Goal: Task Accomplishment & Management: Use online tool/utility

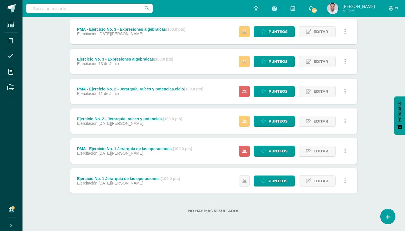
scroll to position [434, 0]
click at [277, 181] on span "Punteos" at bounding box center [278, 181] width 19 height 10
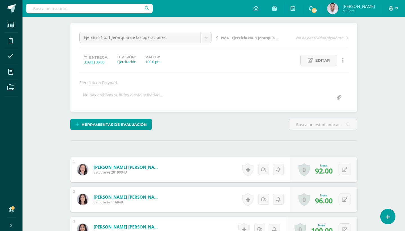
scroll to position [16, 0]
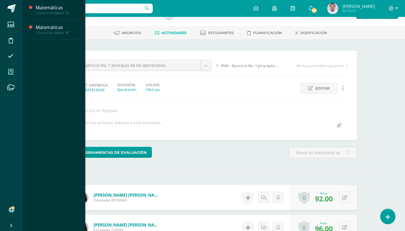
click at [12, 68] on span at bounding box center [11, 71] width 13 height 13
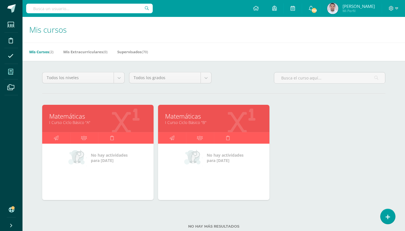
click at [75, 122] on link "I Curso Ciclo Básico "A"" at bounding box center [97, 122] width 97 height 5
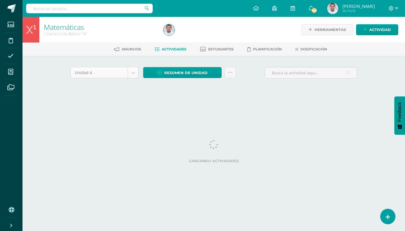
click at [133, 72] on body "Estudiantes Disciplina Asistencia Mis cursos Archivos Soporte Ayuda Reportar un…" at bounding box center [202, 52] width 405 height 105
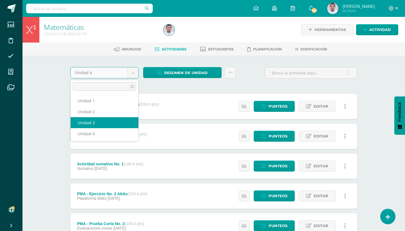
select select "Unidad 3"
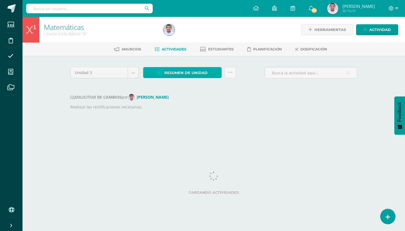
click at [218, 73] on link "Resumen de unidad" at bounding box center [182, 72] width 79 height 11
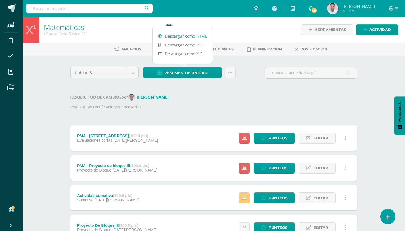
click at [189, 36] on link "Descargar como HTML" at bounding box center [183, 36] width 60 height 9
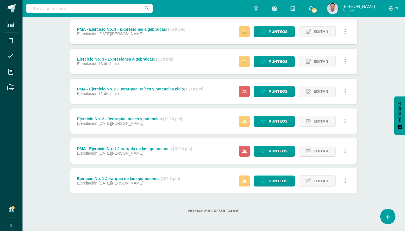
scroll to position [434, 0]
click at [268, 183] on link "Punteos" at bounding box center [274, 180] width 41 height 11
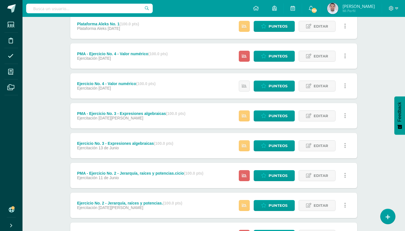
scroll to position [351, 0]
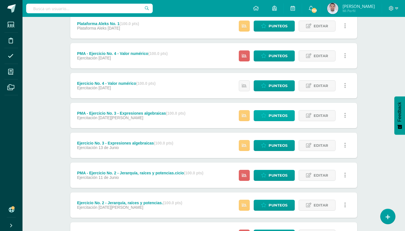
click at [272, 114] on span "Punteos" at bounding box center [278, 115] width 19 height 10
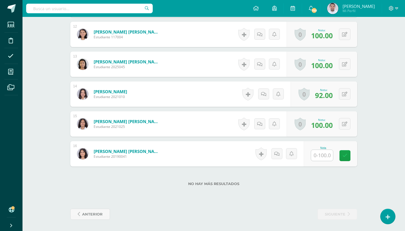
scroll to position [507, 0]
click at [320, 157] on input "text" at bounding box center [325, 155] width 23 height 11
type input "100"
click at [346, 156] on link at bounding box center [349, 155] width 11 height 11
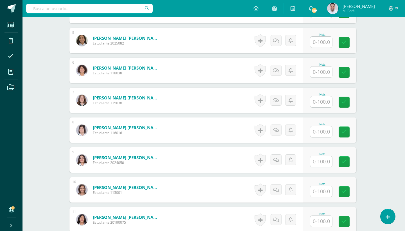
scroll to position [293, 1]
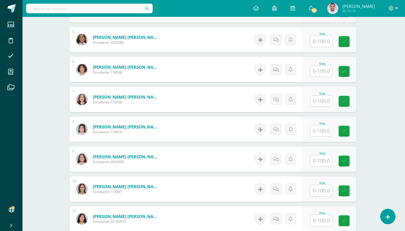
click at [322, 161] on input "text" at bounding box center [321, 160] width 22 height 11
type input "90"
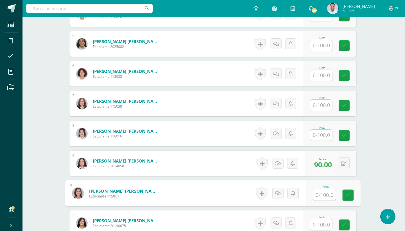
scroll to position [288, 1]
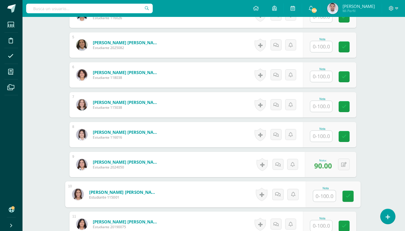
click at [325, 105] on input "text" at bounding box center [321, 106] width 22 height 11
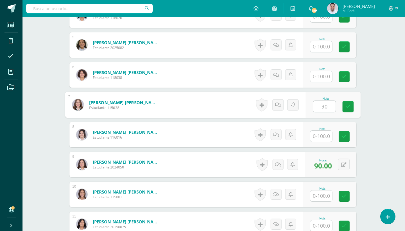
type input "90"
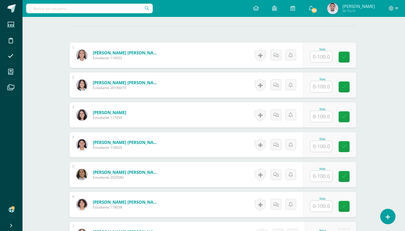
scroll to position [153, 1]
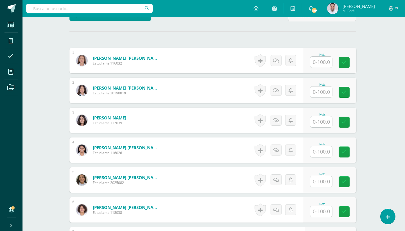
click at [319, 151] on input "text" at bounding box center [321, 151] width 22 height 11
type input "100"
click at [348, 152] on icon at bounding box center [348, 151] width 5 height 5
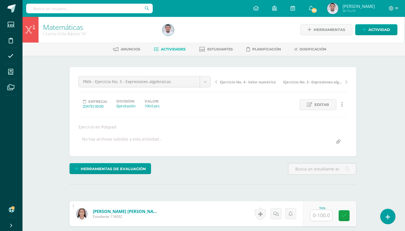
scroll to position [0, 1]
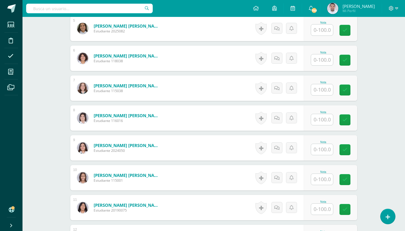
scroll to position [299, 0]
click at [322, 151] on input "text" at bounding box center [322, 148] width 22 height 11
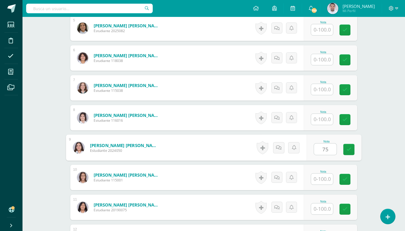
type input "75"
